Goal: Navigation & Orientation: Find specific page/section

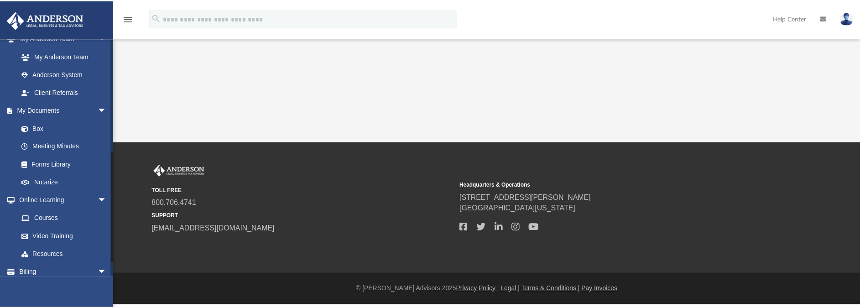
scroll to position [245, 0]
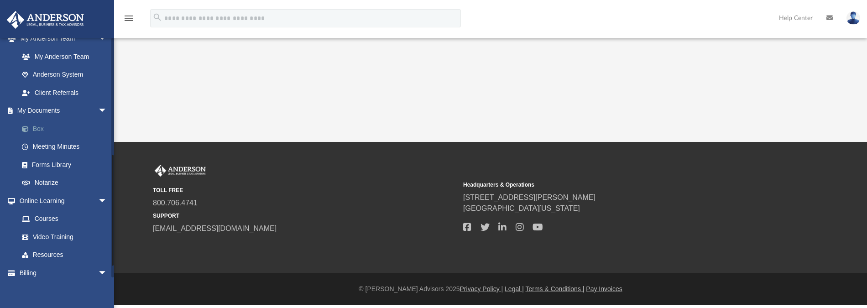
click at [39, 128] on link "Box" at bounding box center [67, 129] width 108 height 18
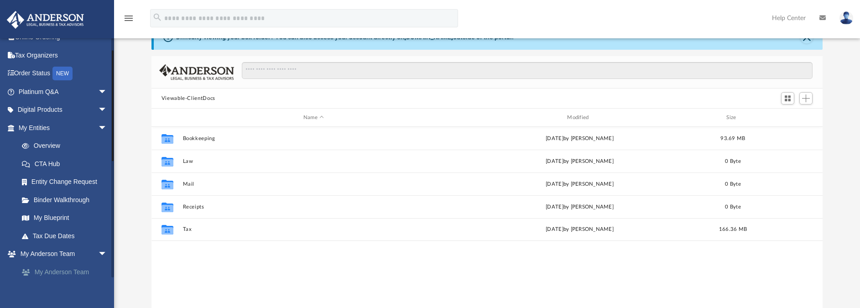
scroll to position [25, 0]
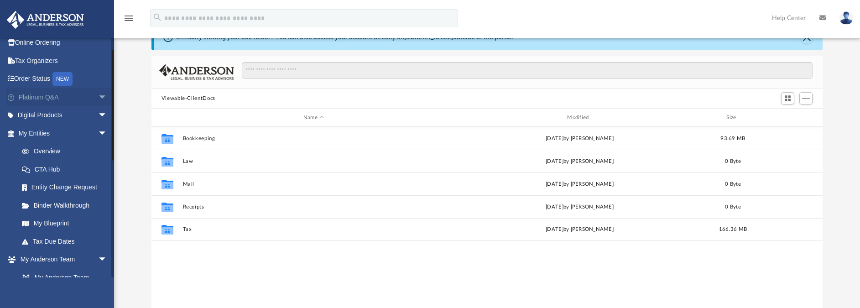
click at [53, 96] on link "Platinum Q&A arrow_drop_down" at bounding box center [63, 97] width 115 height 18
click at [98, 96] on span "arrow_drop_down" at bounding box center [107, 97] width 18 height 19
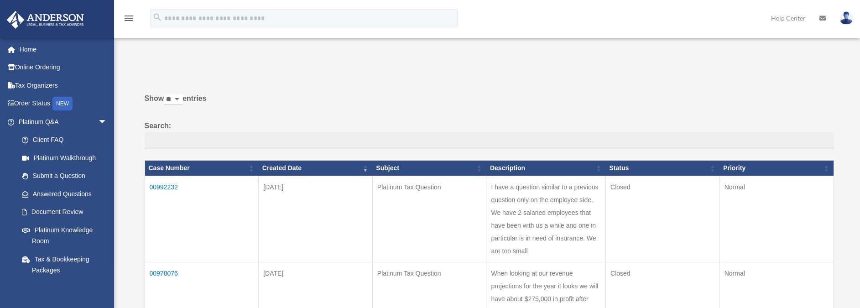
scroll to position [81, 0]
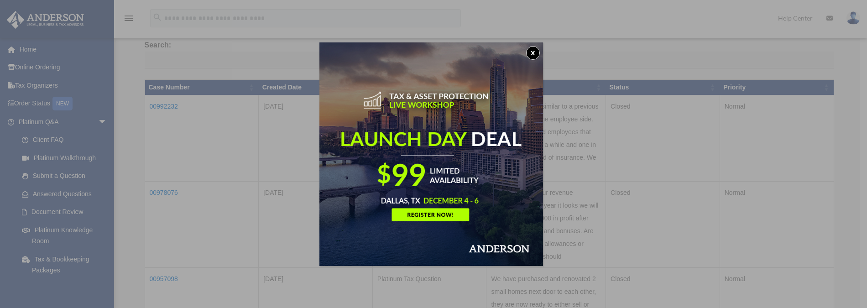
click at [536, 48] on button "x" at bounding box center [533, 53] width 14 height 14
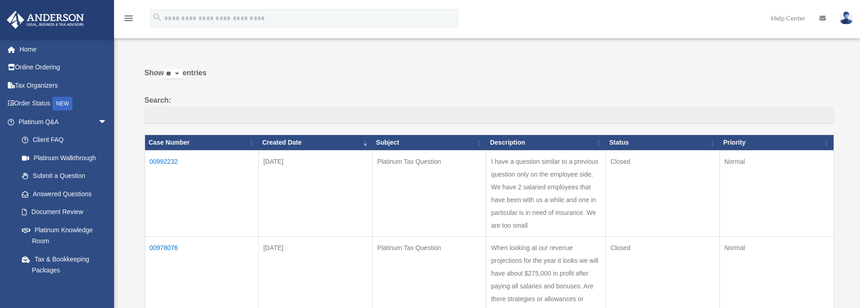
scroll to position [0, 0]
